Goal: Information Seeking & Learning: Learn about a topic

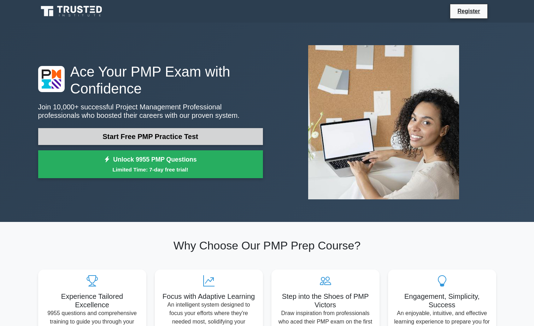
click at [216, 134] on link "Start Free PMP Practice Test" at bounding box center [150, 136] width 225 height 17
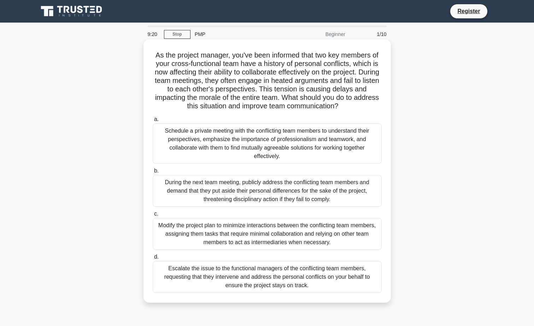
click at [206, 138] on div "Schedule a private meeting with the conflicting team members to understand thei…" at bounding box center [267, 144] width 229 height 40
click at [153, 122] on input "a. Schedule a private meeting with the conflicting team members to understand t…" at bounding box center [153, 119] width 0 height 5
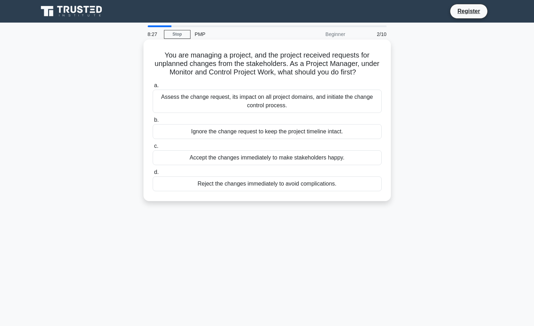
click at [248, 104] on div "Assess the change request, its impact on all project domains, and initiate the …" at bounding box center [267, 101] width 229 height 23
click at [153, 88] on input "a. Assess the change request, its impact on all project domains, and initiate t…" at bounding box center [153, 85] width 0 height 5
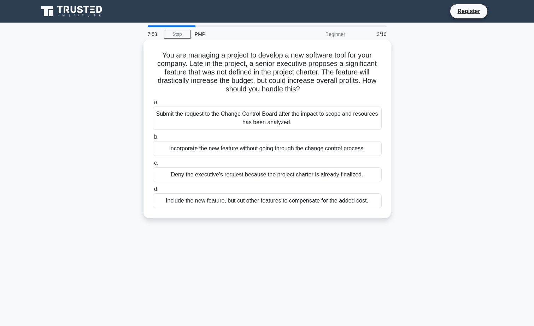
click at [189, 125] on div "Submit the request to the Change Control Board after the impact to scope and re…" at bounding box center [267, 118] width 229 height 23
click at [153, 105] on input "a. Submit the request to the Change Control Board after the impact to scope and…" at bounding box center [153, 102] width 0 height 5
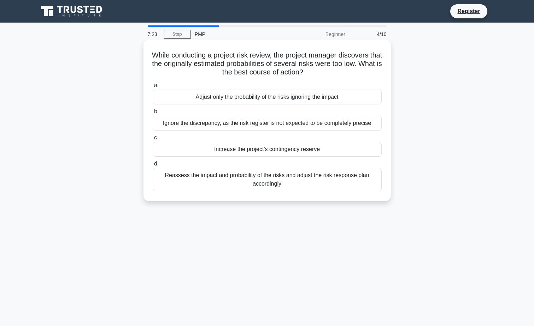
click at [225, 177] on div "Reassess the impact and probability of the risks and adjust the risk response p…" at bounding box center [267, 179] width 229 height 23
click at [153, 166] on input "d. Reassess the impact and probability of the risks and adjust the risk respons…" at bounding box center [153, 164] width 0 height 5
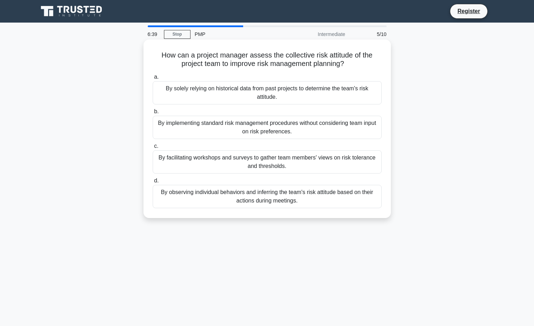
click at [258, 164] on div "By facilitating workshops and surveys to gather team members' views on risk tol…" at bounding box center [267, 161] width 229 height 23
click at [153, 149] on input "c. By facilitating workshops and surveys to gather team members' views on risk …" at bounding box center [153, 146] width 0 height 5
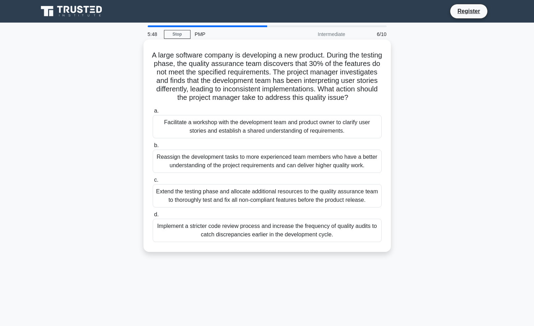
click at [249, 129] on div "Facilitate a workshop with the development team and product owner to clarify us…" at bounding box center [267, 126] width 229 height 23
click at [153, 113] on input "a. Facilitate a workshop with the development team and product owner to clarify…" at bounding box center [153, 111] width 0 height 5
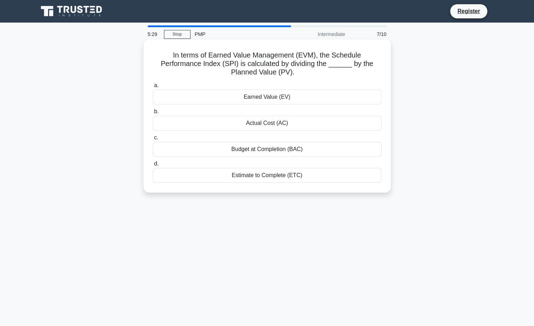
click at [271, 97] on div "Earned Value (EV)" at bounding box center [267, 97] width 229 height 15
click at [153, 88] on input "a. Earned Value (EV)" at bounding box center [153, 85] width 0 height 5
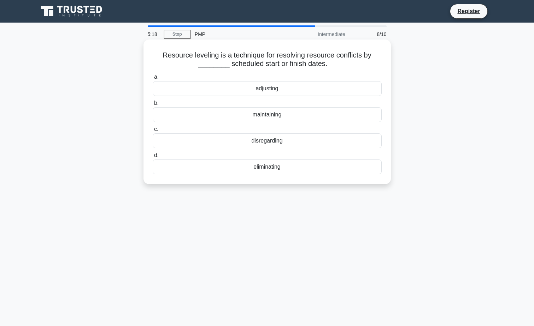
click at [286, 90] on div "adjusting" at bounding box center [267, 88] width 229 height 15
click at [153, 79] on input "a. adjusting" at bounding box center [153, 77] width 0 height 5
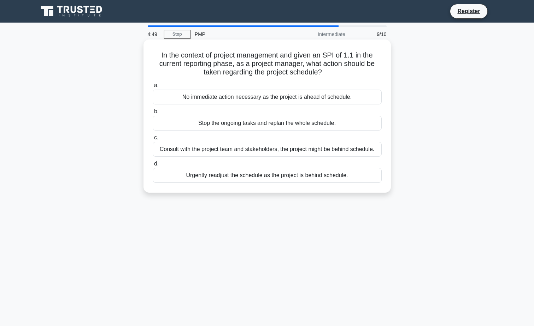
click at [219, 99] on div "No immediate action necessary as the project is ahead of schedule." at bounding box center [267, 97] width 229 height 15
click at [153, 88] on input "a. No immediate action necessary as the project is ahead of schedule." at bounding box center [153, 85] width 0 height 5
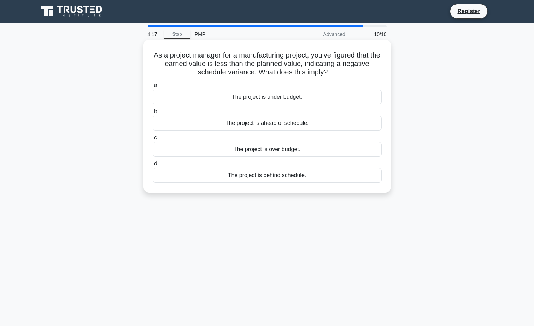
click at [278, 99] on div "The project is under budget." at bounding box center [267, 97] width 229 height 15
click at [153, 88] on input "a. The project is under budget." at bounding box center [153, 85] width 0 height 5
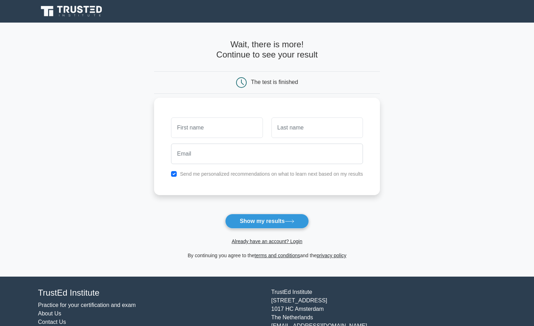
click at [217, 128] on input "text" at bounding box center [216, 128] width 91 height 20
type input "[PERSON_NAME]"
type input "Valliquette"
type input "joann.valliquette@abbott.com"
click at [267, 224] on button "Show my results" at bounding box center [266, 221] width 83 height 15
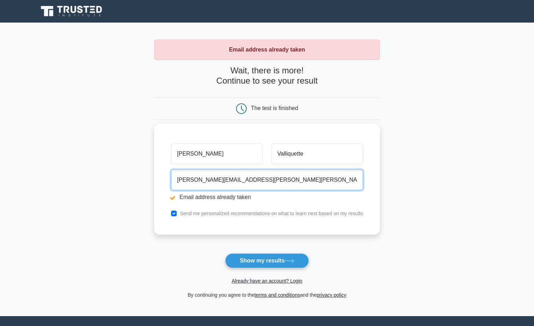
click at [257, 180] on input "joann.valliquette@abbott.com" at bounding box center [267, 180] width 192 height 20
drag, startPoint x: 256, startPoint y: 180, endPoint x: 172, endPoint y: 180, distance: 84.1
click at [172, 180] on input "joann.valliquette@abbott.com" at bounding box center [267, 180] width 192 height 20
type input "daisyjo_97@hotmail.com"
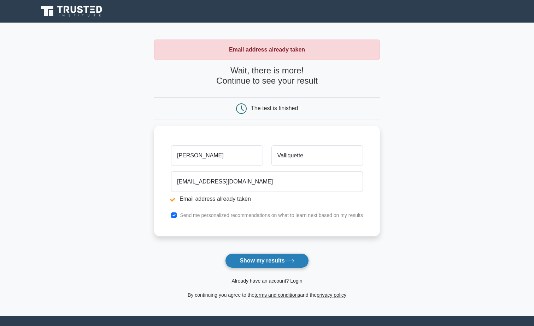
click at [277, 259] on button "Show my results" at bounding box center [266, 261] width 83 height 15
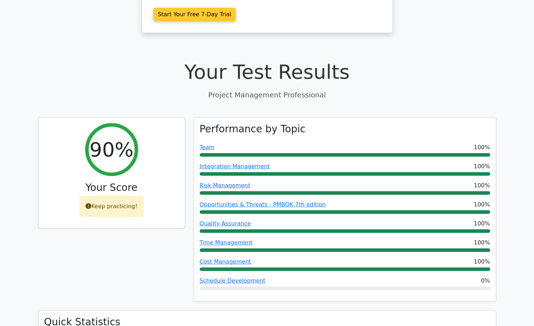
scroll to position [212, 0]
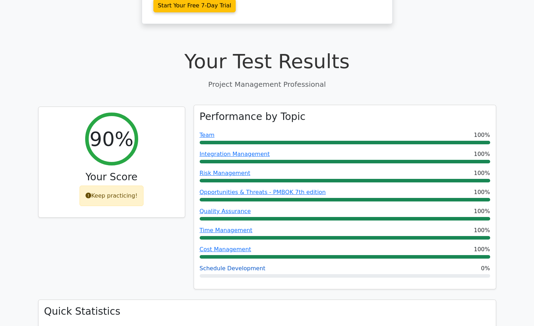
click at [238, 265] on link "Schedule Development" at bounding box center [233, 268] width 66 height 7
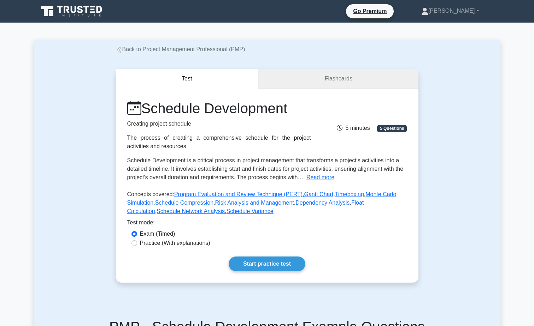
click at [320, 76] on link "Flashcards" at bounding box center [338, 79] width 160 height 20
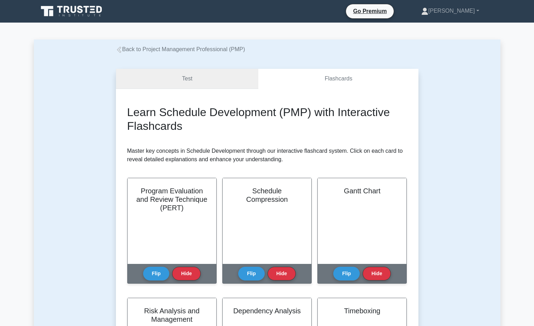
click at [191, 81] on link "Test" at bounding box center [187, 79] width 143 height 20
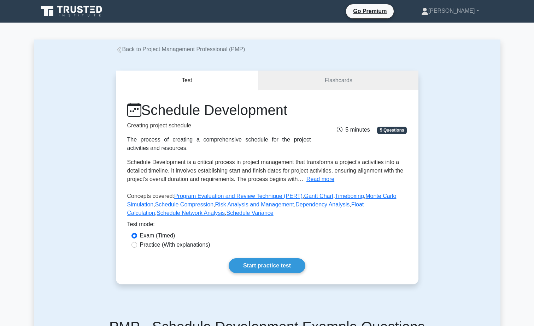
click at [119, 51] on icon at bounding box center [119, 50] width 6 height 6
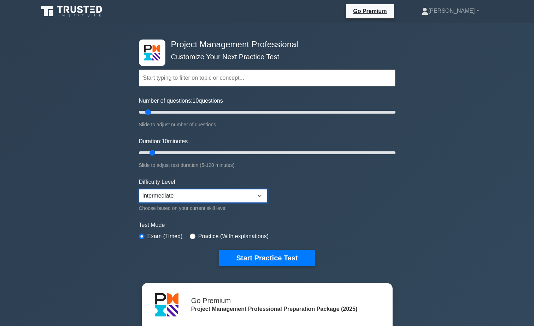
click at [259, 197] on select "Beginner Intermediate Expert" at bounding box center [203, 195] width 128 height 13
select select "expert"
click at [139, 189] on select "Beginner Intermediate Expert" at bounding box center [203, 195] width 128 height 13
click at [190, 236] on input "radio" at bounding box center [193, 237] width 6 height 6
radio input "true"
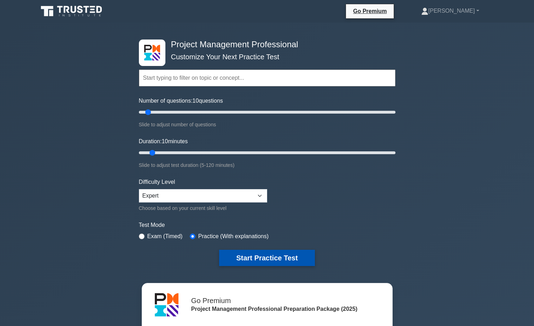
click at [250, 257] on button "Start Practice Test" at bounding box center [266, 258] width 95 height 16
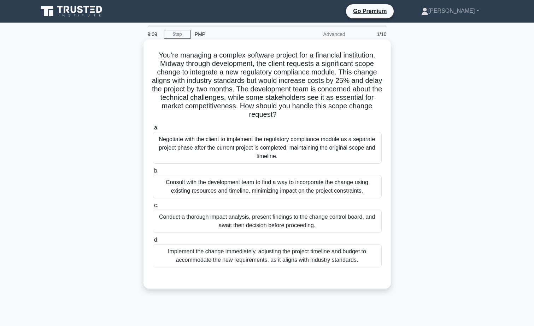
click at [241, 216] on div "Conduct a thorough impact analysis, present findings to the change control boar…" at bounding box center [267, 221] width 229 height 23
click at [153, 208] on input "c. Conduct a thorough impact analysis, present findings to the change control b…" at bounding box center [153, 205] width 0 height 5
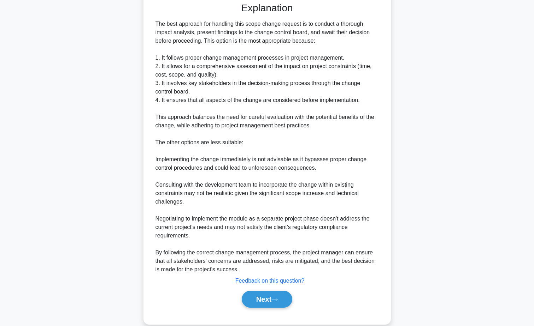
scroll to position [283, 0]
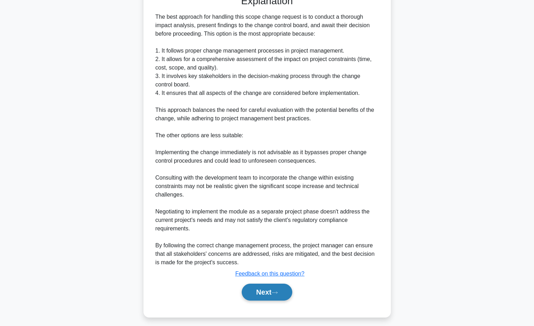
click at [267, 297] on button "Next" at bounding box center [267, 292] width 51 height 17
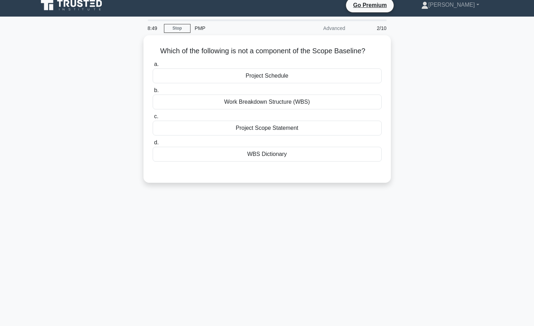
scroll to position [0, 0]
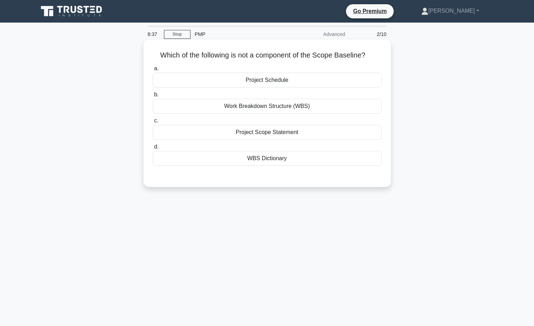
click at [275, 80] on div "Project Schedule" at bounding box center [267, 80] width 229 height 15
click at [153, 71] on input "a. Project Schedule" at bounding box center [153, 68] width 0 height 5
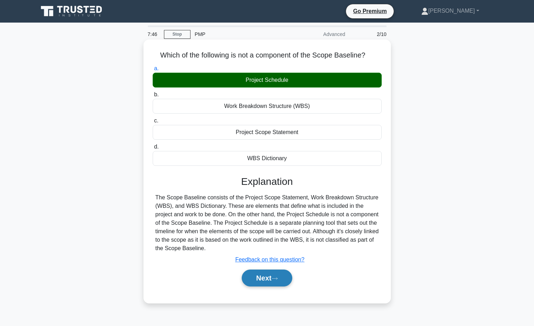
click at [268, 281] on button "Next" at bounding box center [267, 278] width 51 height 17
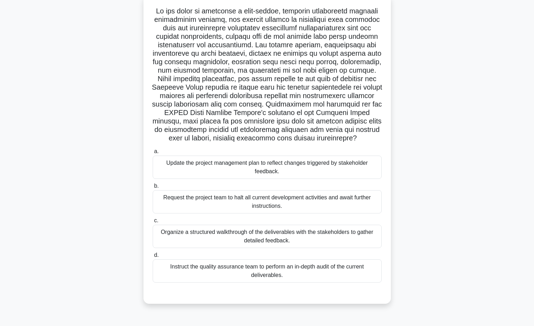
scroll to position [55, 0]
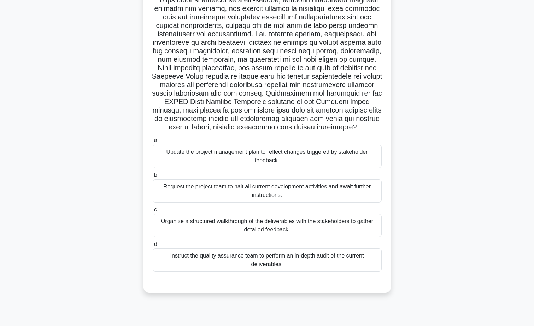
click at [270, 227] on div "Organize a structured walkthrough of the deliverables with the stakeholders to …" at bounding box center [267, 225] width 229 height 23
click at [153, 212] on input "c. Organize a structured walkthrough of the deliverables with the stakeholders …" at bounding box center [153, 210] width 0 height 5
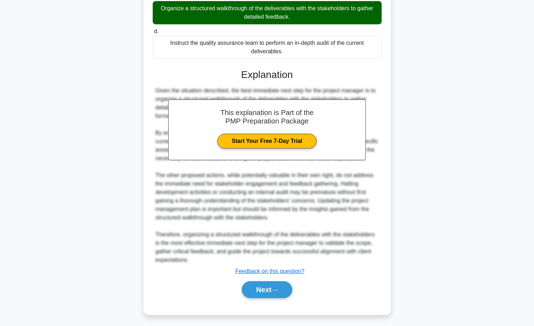
scroll to position [271, 0]
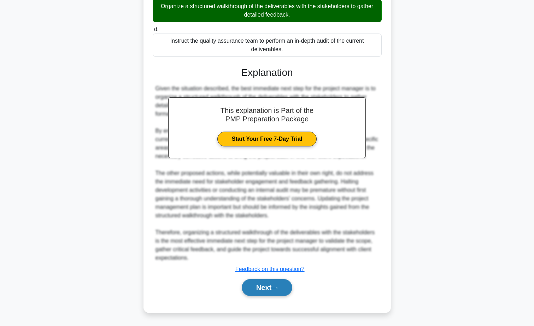
click at [263, 285] on button "Next" at bounding box center [267, 287] width 51 height 17
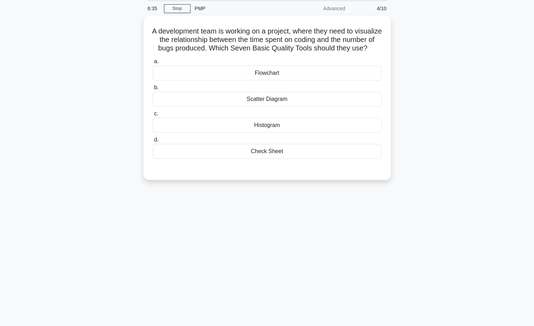
scroll to position [0, 0]
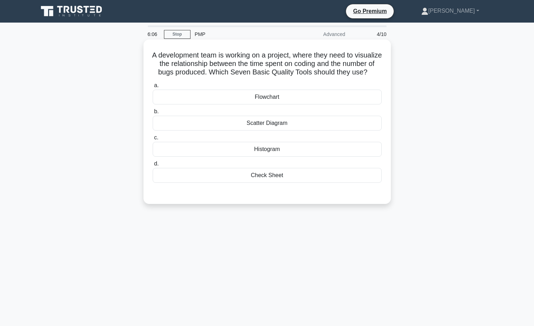
click at [257, 131] on div "Scatter Diagram" at bounding box center [267, 123] width 229 height 15
click at [153, 114] on input "b. Scatter Diagram" at bounding box center [153, 111] width 0 height 5
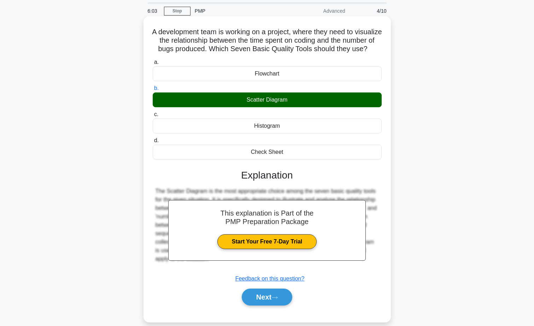
scroll to position [55, 0]
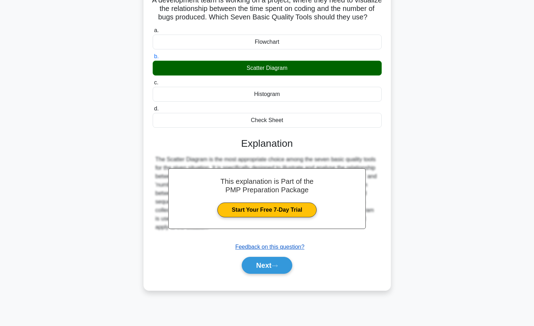
click at [265, 250] on u "Feedback on this question?" at bounding box center [269, 247] width 69 height 6
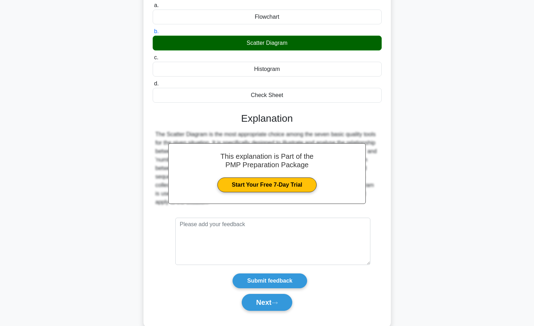
scroll to position [104, 0]
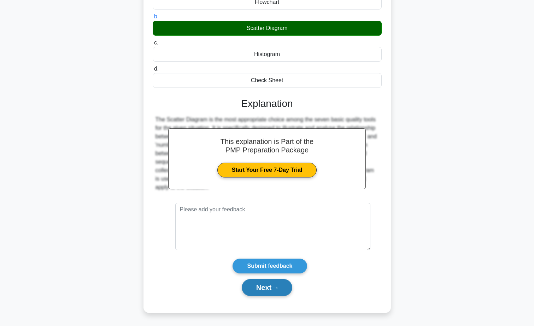
click at [262, 284] on button "Next" at bounding box center [267, 287] width 51 height 17
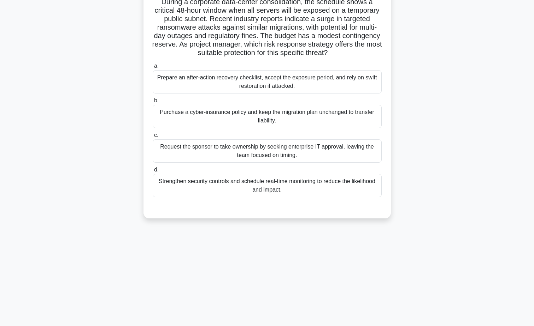
scroll to position [0, 0]
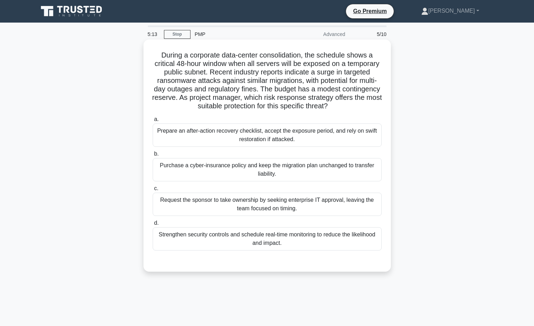
click at [222, 239] on div "Strengthen security controls and schedule real-time monitoring to reduce the li…" at bounding box center [267, 238] width 229 height 23
click at [153, 226] on input "d. Strengthen security controls and schedule real-time monitoring to reduce the…" at bounding box center [153, 223] width 0 height 5
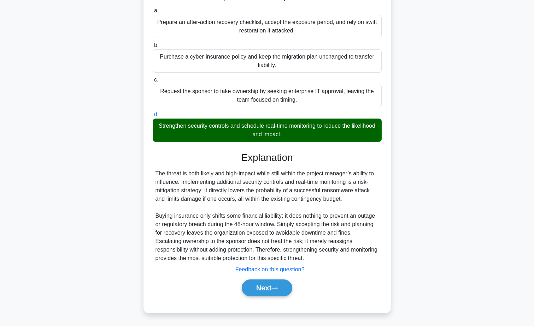
scroll to position [109, 0]
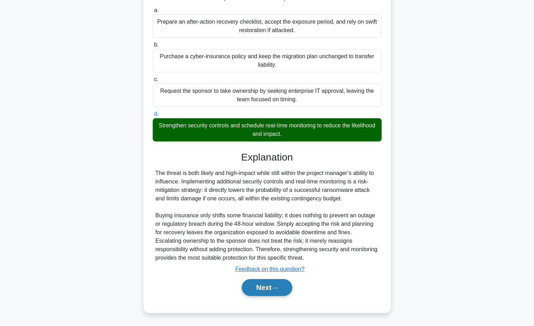
click at [268, 286] on button "Next" at bounding box center [267, 287] width 51 height 17
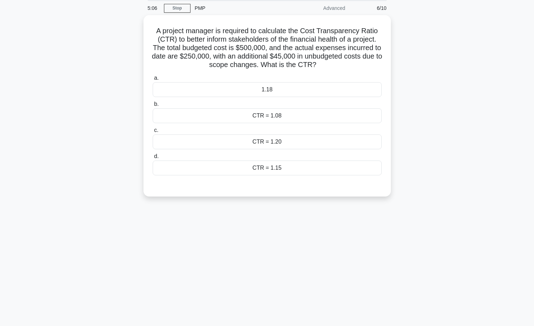
scroll to position [0, 0]
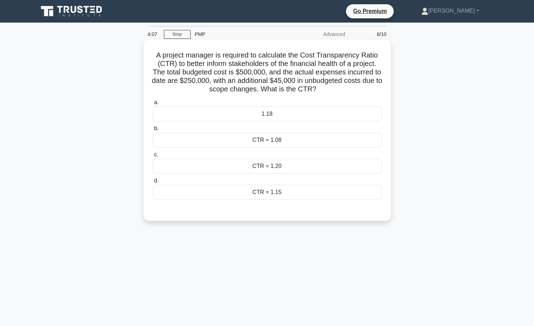
click at [265, 119] on div "1.18" at bounding box center [267, 114] width 229 height 15
click at [153, 105] on input "a. 1.18" at bounding box center [153, 102] width 0 height 5
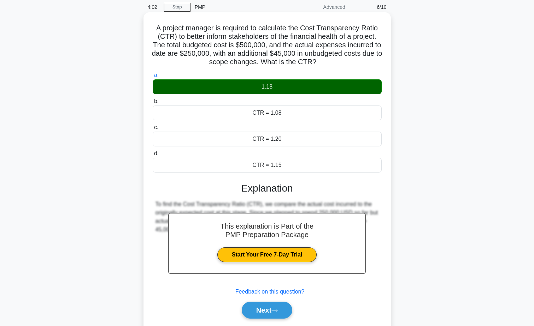
scroll to position [55, 0]
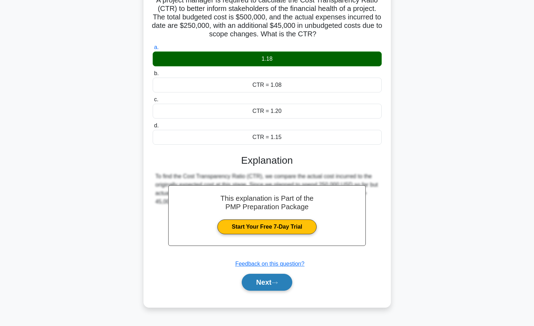
click at [271, 281] on button "Next" at bounding box center [267, 282] width 51 height 17
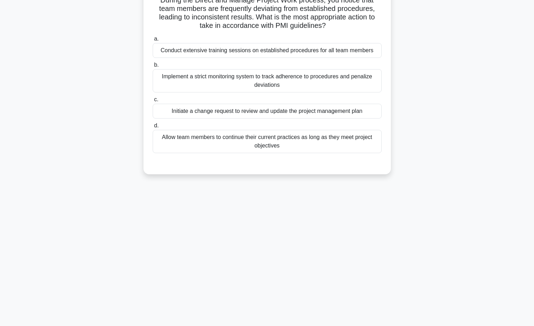
scroll to position [0, 0]
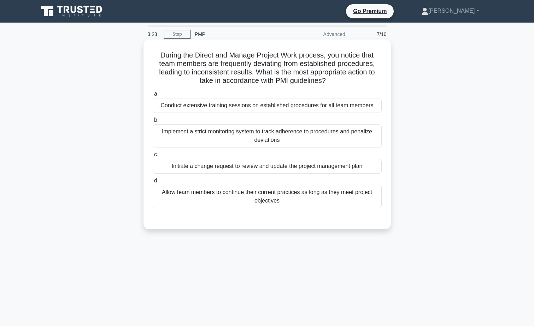
click at [231, 106] on div "Conduct extensive training sessions on established procedures for all team memb…" at bounding box center [267, 105] width 229 height 15
click at [153, 96] on input "a. Conduct extensive training sessions on established procedures for all team m…" at bounding box center [153, 94] width 0 height 5
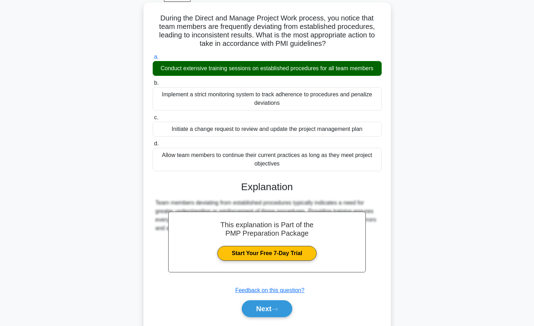
scroll to position [59, 0]
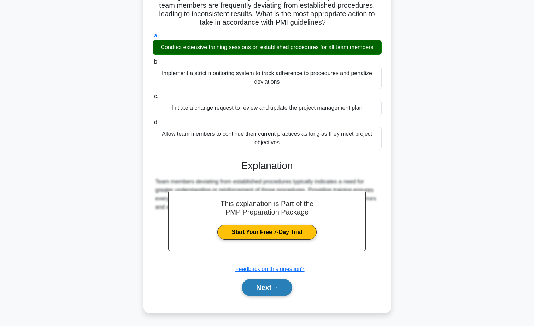
click at [273, 290] on button "Next" at bounding box center [267, 287] width 51 height 17
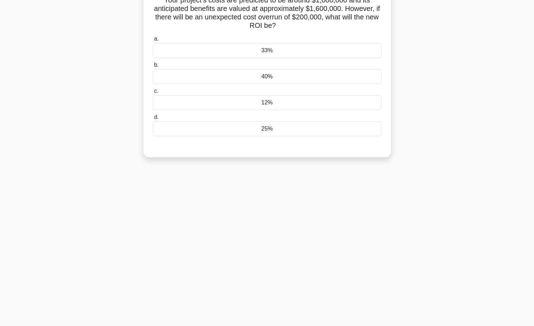
scroll to position [0, 0]
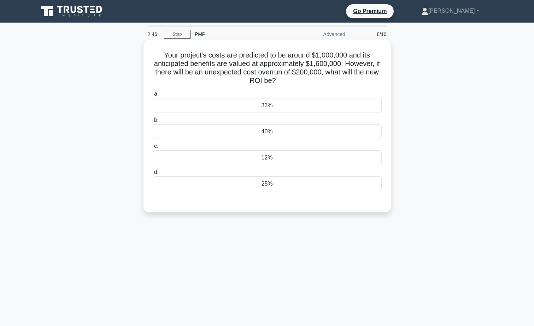
click at [285, 103] on div "33%" at bounding box center [267, 105] width 229 height 15
click at [153, 96] on input "a. 33%" at bounding box center [153, 94] width 0 height 5
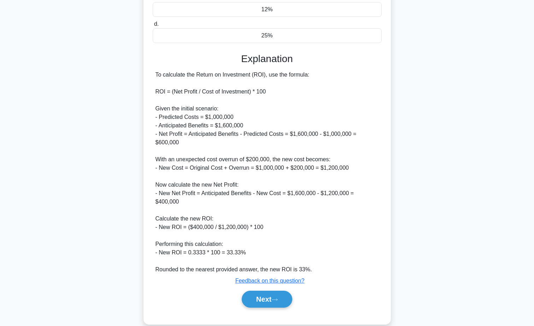
scroll to position [152, 0]
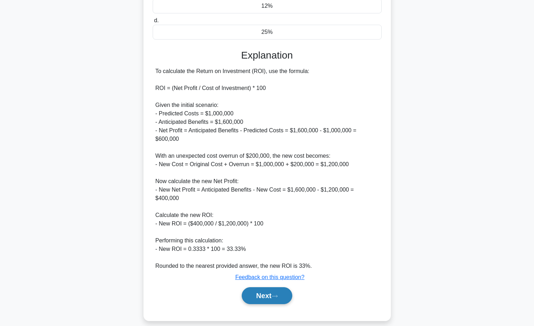
click at [278, 295] on icon at bounding box center [274, 297] width 6 height 4
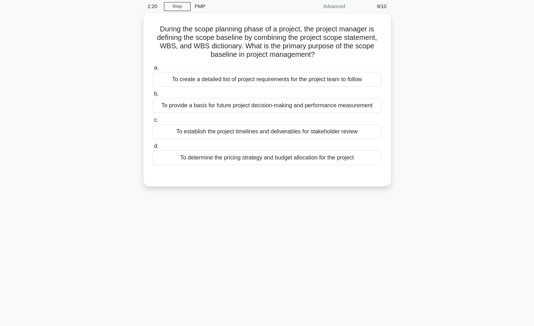
scroll to position [0, 0]
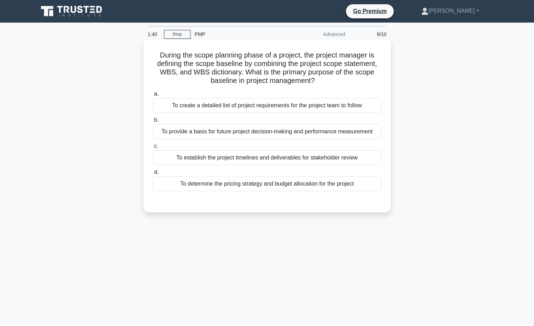
click at [203, 107] on div "To create a detailed list of project requirements for the project team to follow" at bounding box center [267, 105] width 229 height 15
click at [153, 96] on input "a. To create a detailed list of project requirements for the project team to fo…" at bounding box center [153, 94] width 0 height 5
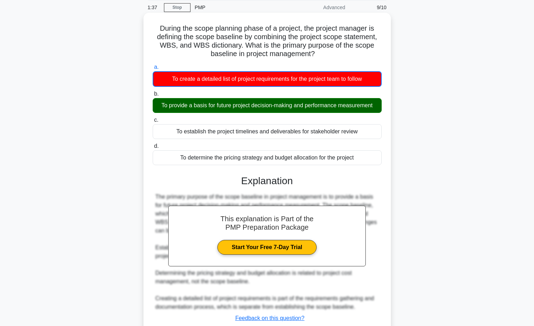
scroll to position [76, 0]
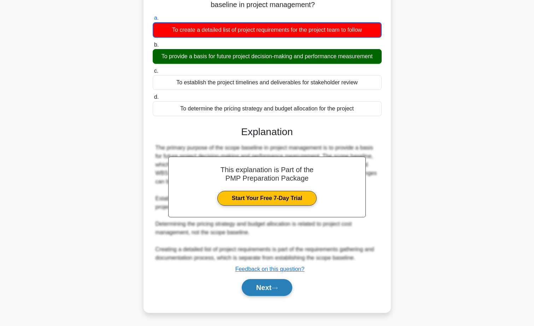
click at [270, 285] on button "Next" at bounding box center [267, 287] width 51 height 17
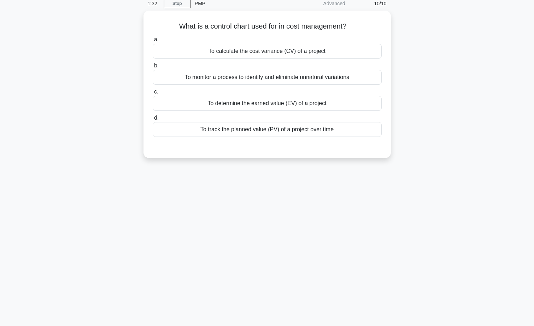
scroll to position [0, 0]
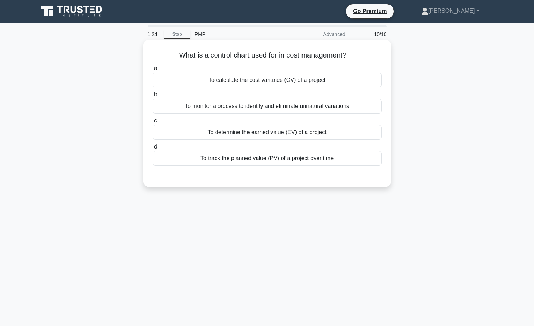
click at [224, 108] on div "To monitor a process to identify and eliminate unnatural variations" at bounding box center [267, 106] width 229 height 15
click at [153, 97] on input "b. To monitor a process to identify and eliminate unnatural variations" at bounding box center [153, 95] width 0 height 5
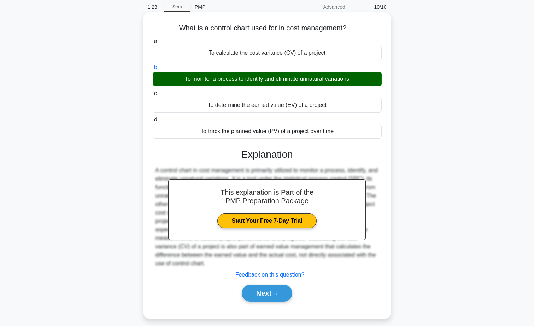
scroll to position [55, 0]
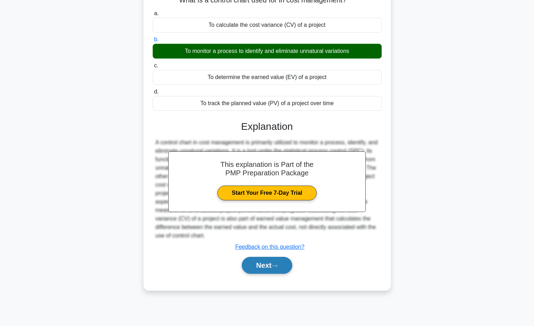
click at [262, 266] on button "Next" at bounding box center [267, 265] width 51 height 17
